Goal: Find specific page/section: Find specific page/section

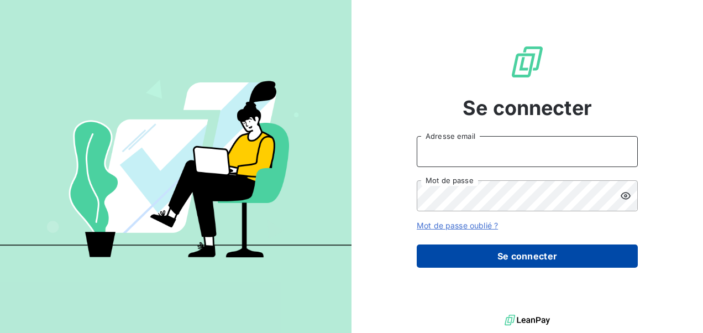
type input "[EMAIL_ADDRESS][DOMAIN_NAME]"
click at [484, 261] on button "Se connecter" at bounding box center [527, 255] width 221 height 23
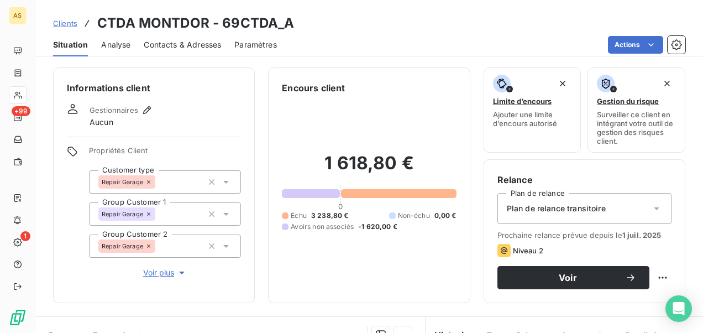
click at [66, 23] on span "Clients" at bounding box center [65, 23] width 24 height 9
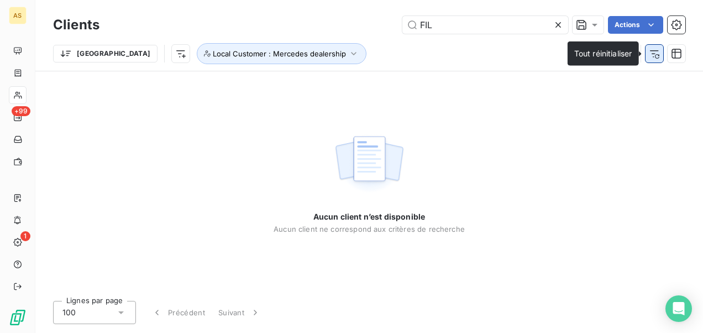
click at [651, 55] on icon "button" at bounding box center [654, 53] width 11 height 11
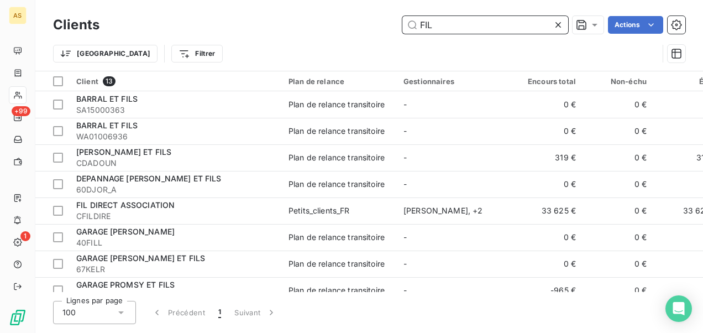
click at [446, 24] on input "FIL" at bounding box center [485, 25] width 166 height 18
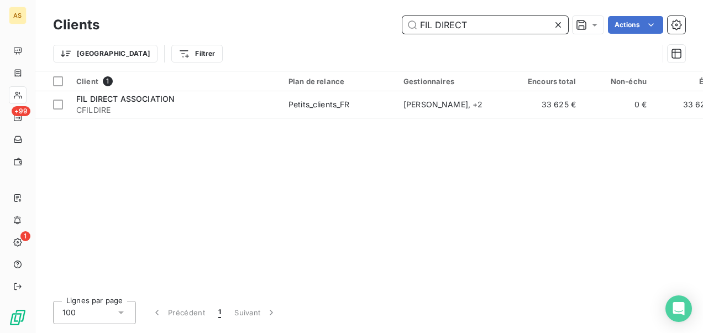
type input "FIL DIRECT"
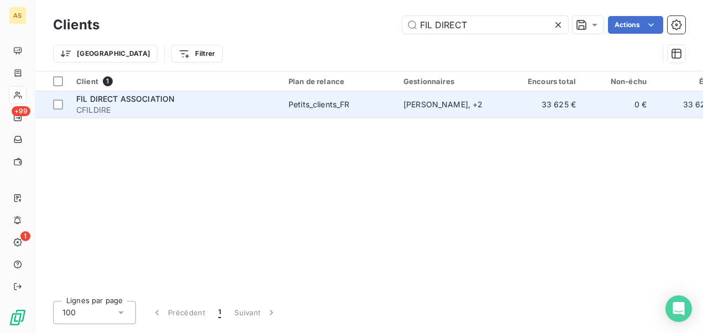
click at [407, 94] on td "[PERSON_NAME] , + 2" at bounding box center [454, 104] width 115 height 27
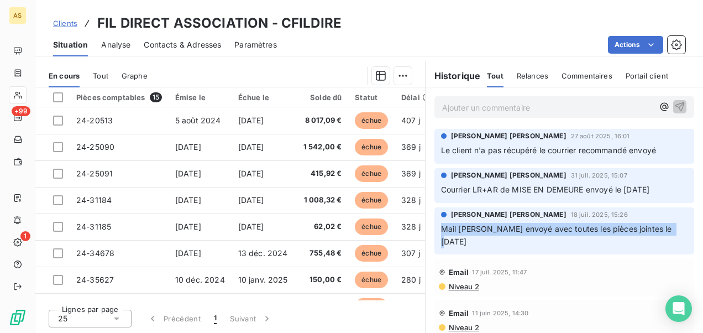
drag, startPoint x: 668, startPoint y: 223, endPoint x: 435, endPoint y: 231, distance: 234.0
click at [435, 231] on div "[PERSON_NAME] [PERSON_NAME] [DATE] 15:26 Mail manuel envoyé avec toutes les piè…" at bounding box center [565, 231] width 260 height 48
copy span "Mail [PERSON_NAME] envoyé avec toutes les pièces jointes le [DATE]"
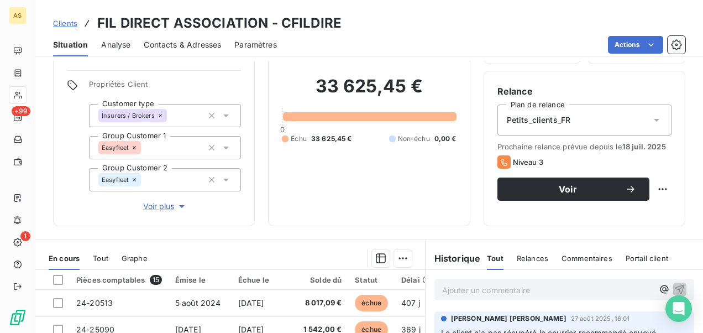
scroll to position [166, 0]
